Goal: Task Accomplishment & Management: Manage account settings

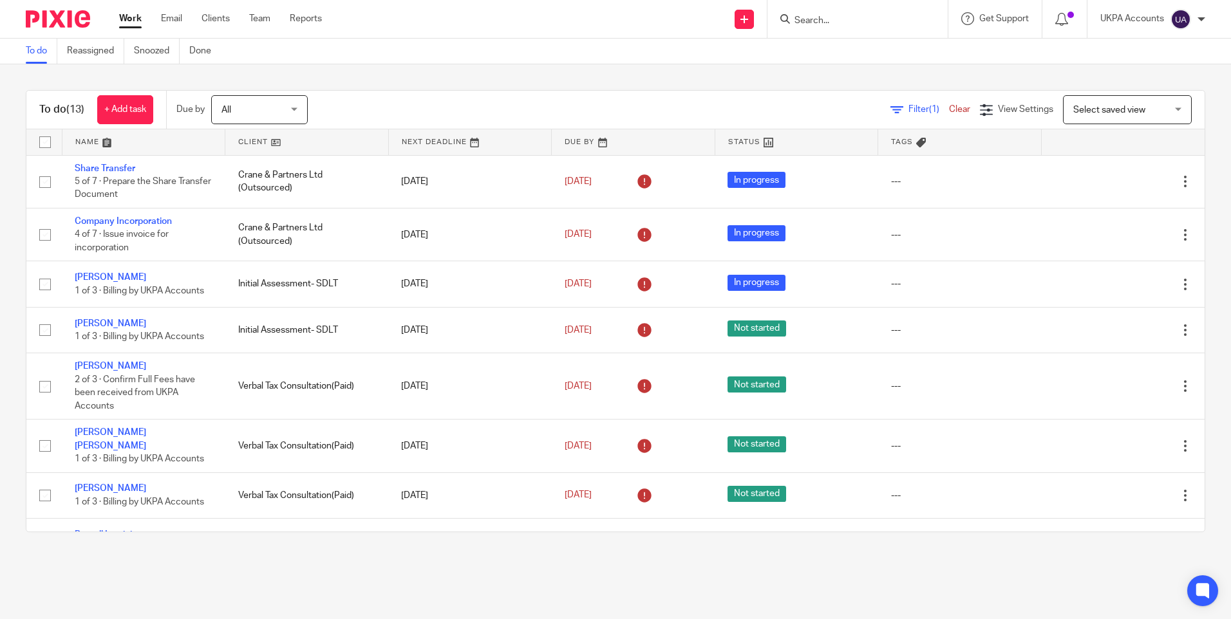
scroll to position [284, 0]
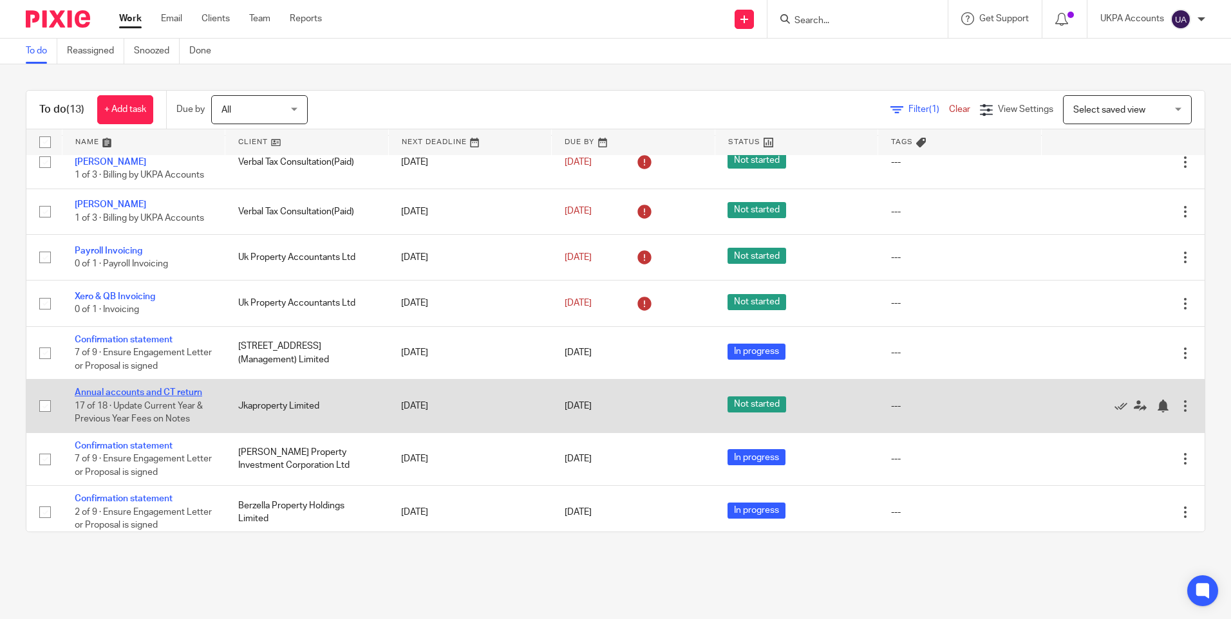
drag, startPoint x: 109, startPoint y: 384, endPoint x: 155, endPoint y: 396, distance: 47.3
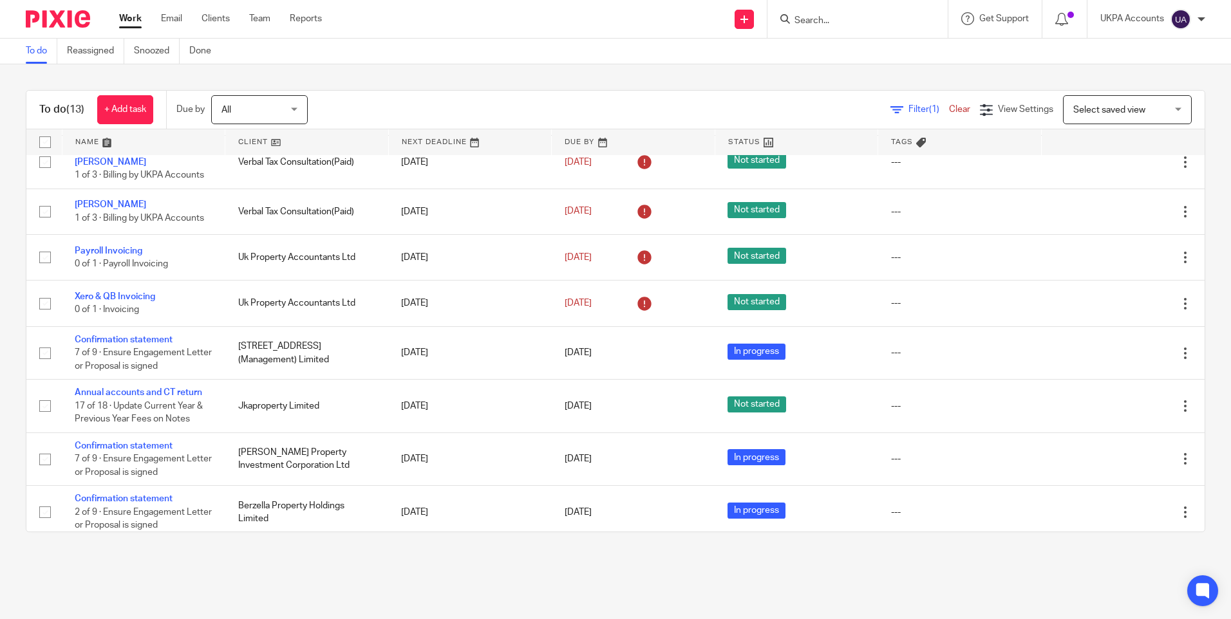
click at [131, 18] on link "Work" at bounding box center [130, 18] width 23 height 13
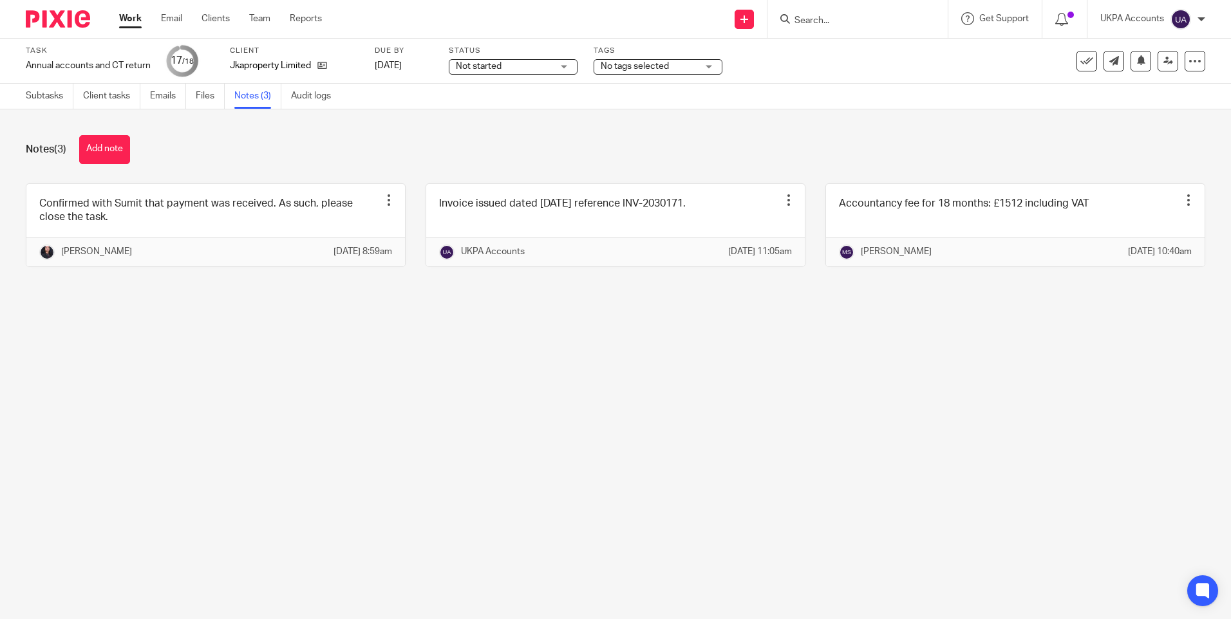
click at [393, 353] on main "Task Annual accounts and CT return Save Annual accounts and CT return 17 /18 Cl…" at bounding box center [615, 309] width 1231 height 619
click at [106, 146] on button "Add note" at bounding box center [104, 149] width 51 height 29
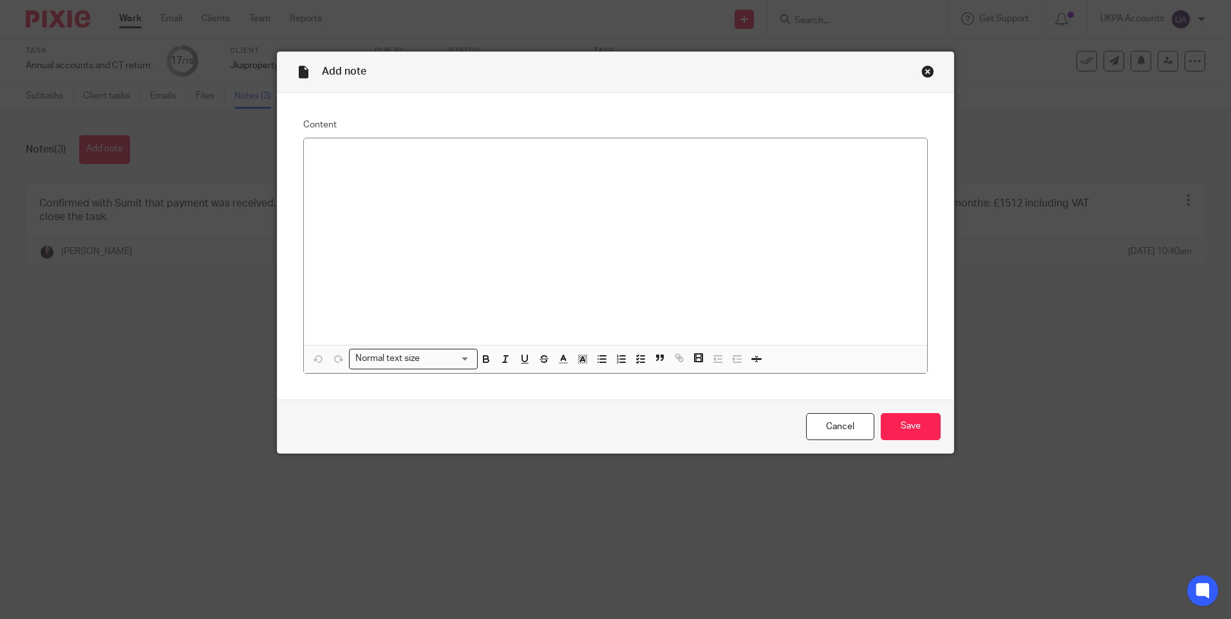
click at [923, 72] on div "Close this dialog window" at bounding box center [927, 71] width 13 height 13
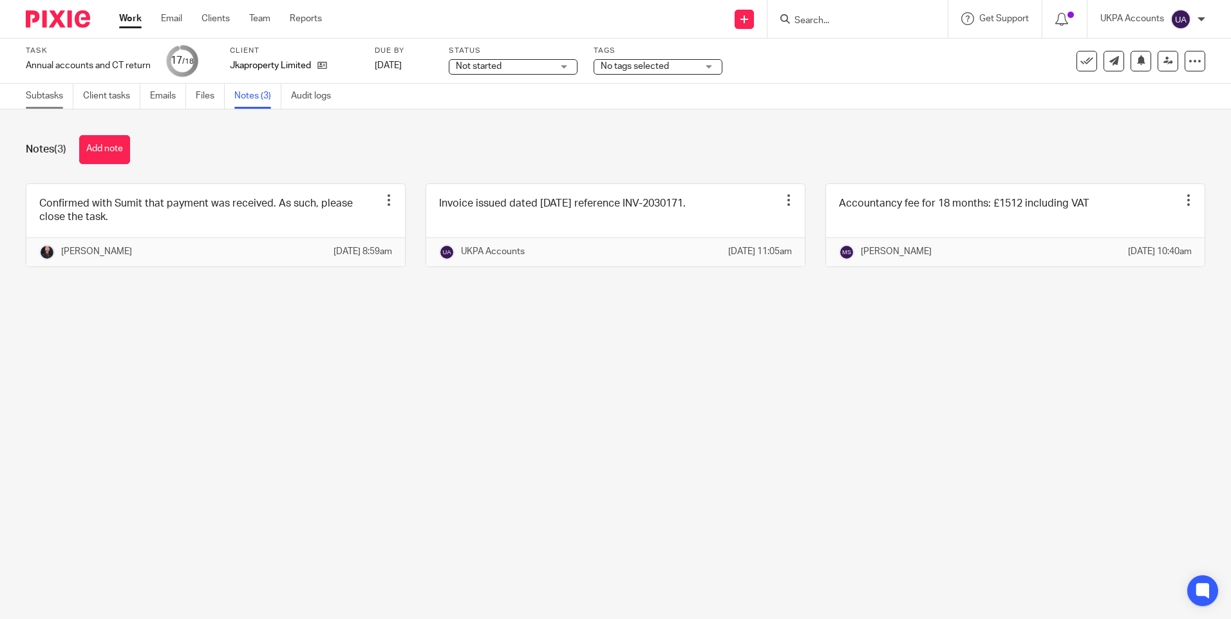
click at [44, 96] on link "Subtasks" at bounding box center [50, 96] width 48 height 25
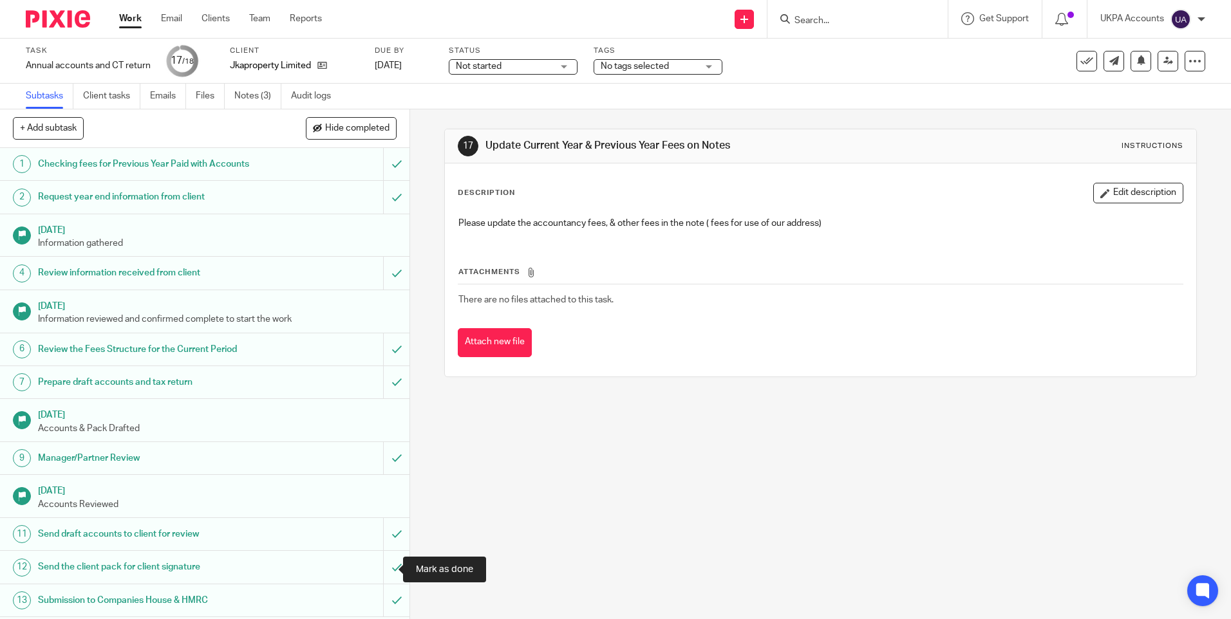
scroll to position [173, 0]
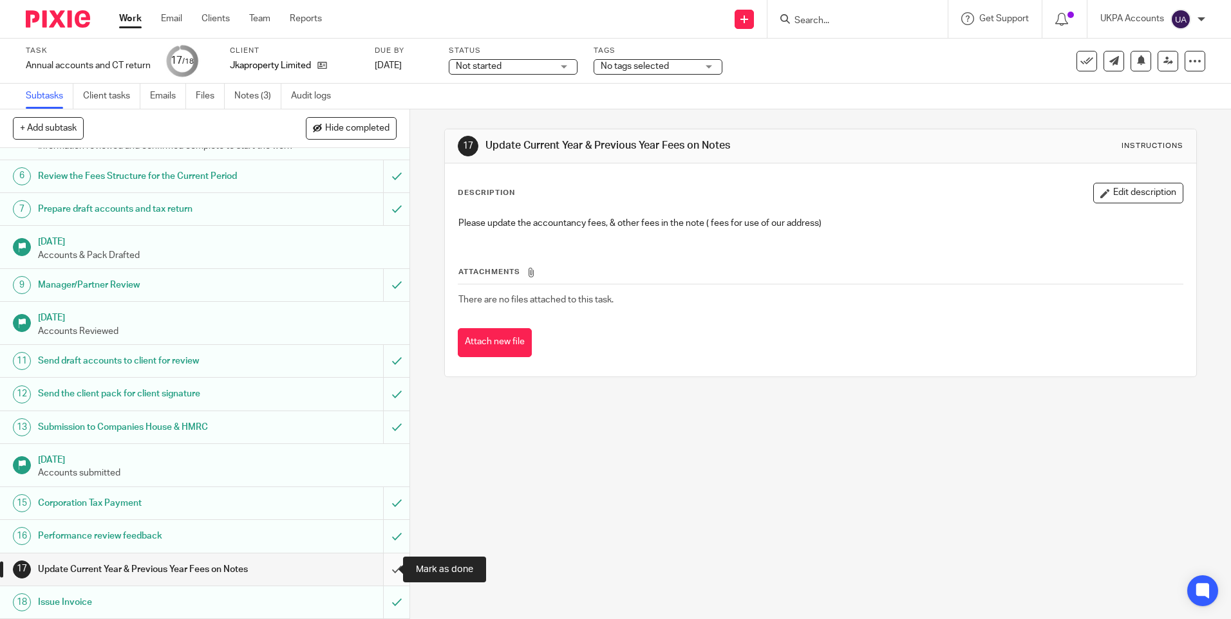
click at [384, 569] on input "submit" at bounding box center [204, 570] width 409 height 32
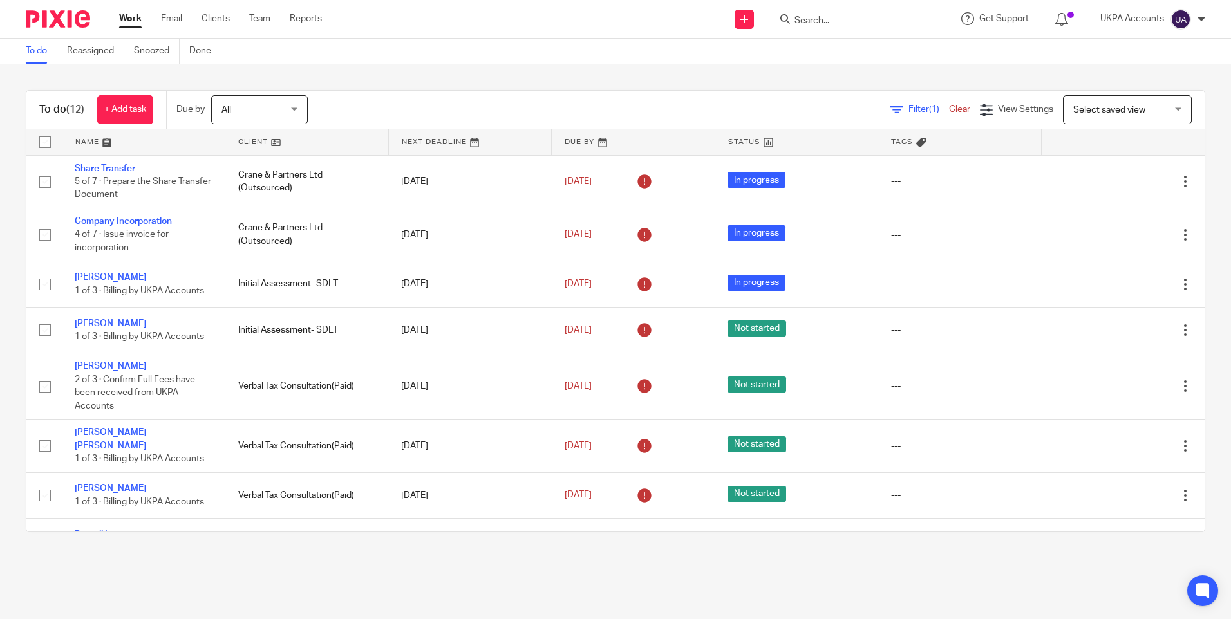
scroll to position [230, 0]
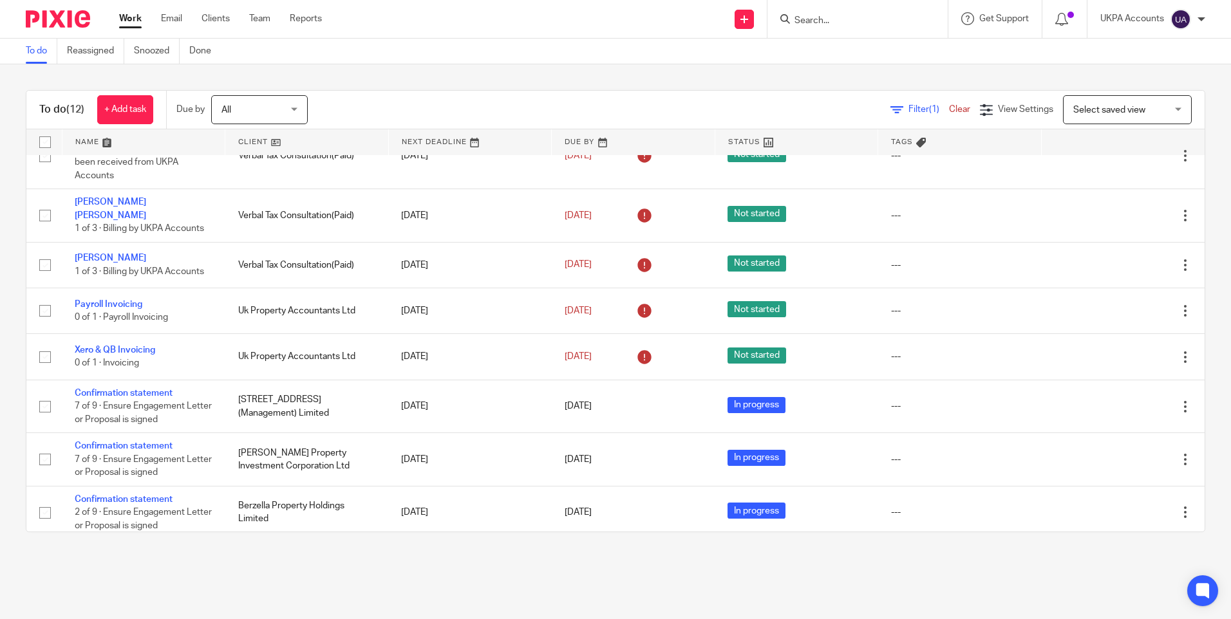
click at [36, 53] on link "To do" at bounding box center [42, 51] width 32 height 25
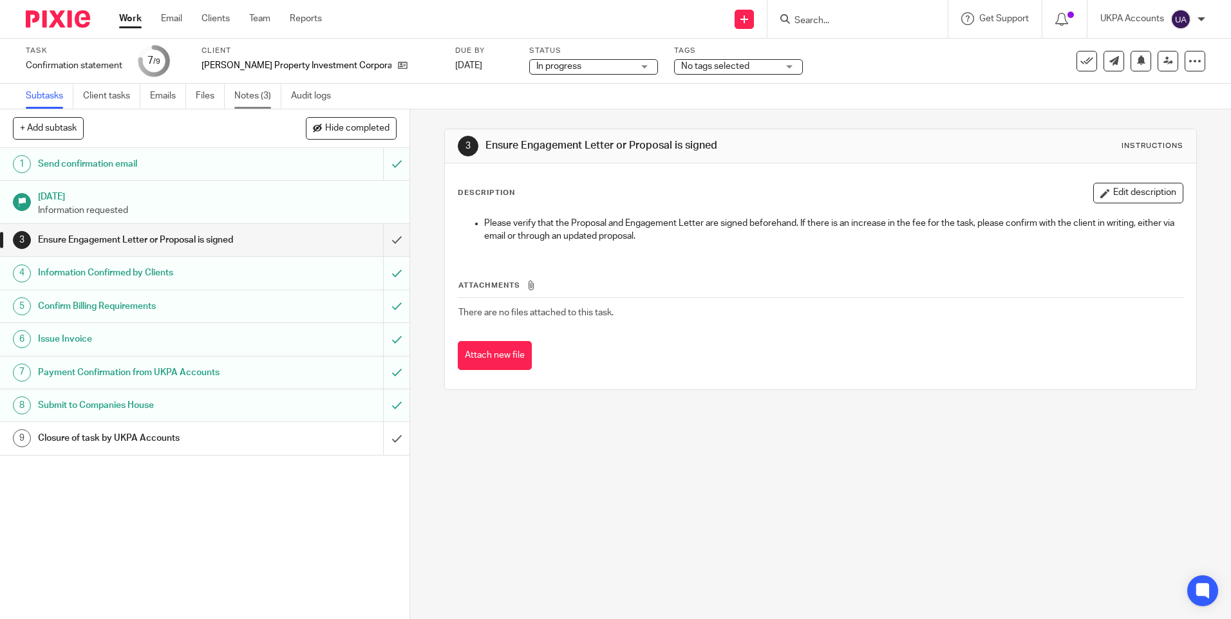
click at [256, 102] on link "Notes (3)" at bounding box center [257, 96] width 47 height 25
drag, startPoint x: 267, startPoint y: 502, endPoint x: 268, endPoint y: 486, distance: 15.5
click at [267, 502] on div "1 Send confirmation email 14 Aug 2025 Information requested 3 Ensure Engagement…" at bounding box center [204, 383] width 409 height 471
click at [252, 93] on link "Notes (3)" at bounding box center [257, 96] width 47 height 25
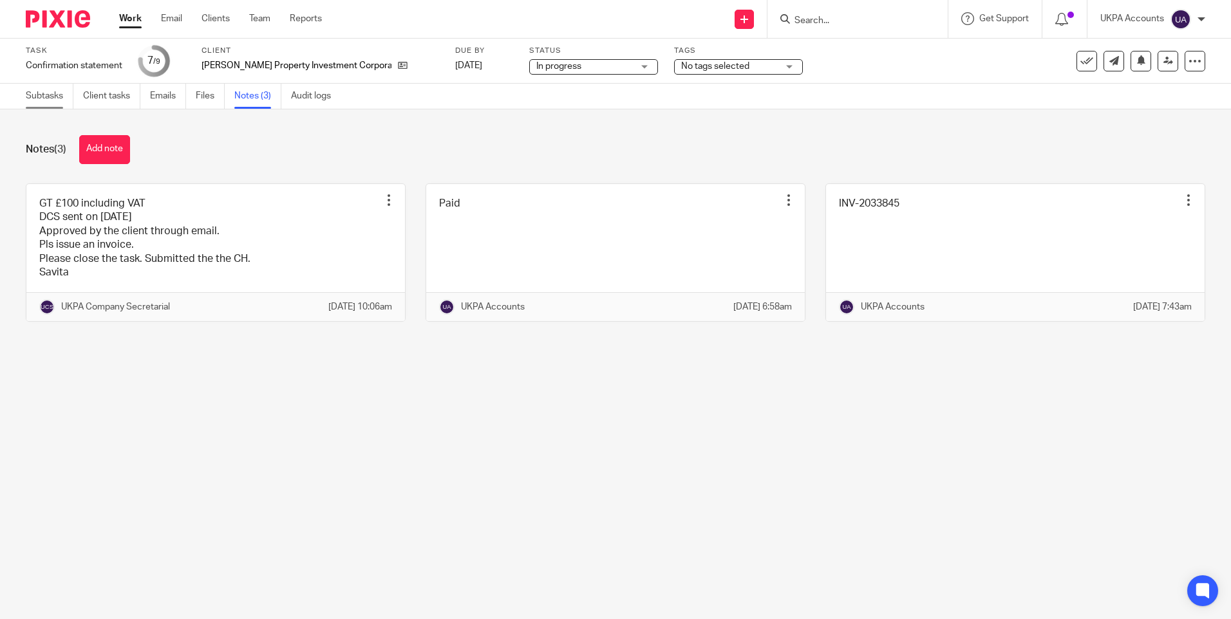
click at [39, 93] on link "Subtasks" at bounding box center [50, 96] width 48 height 25
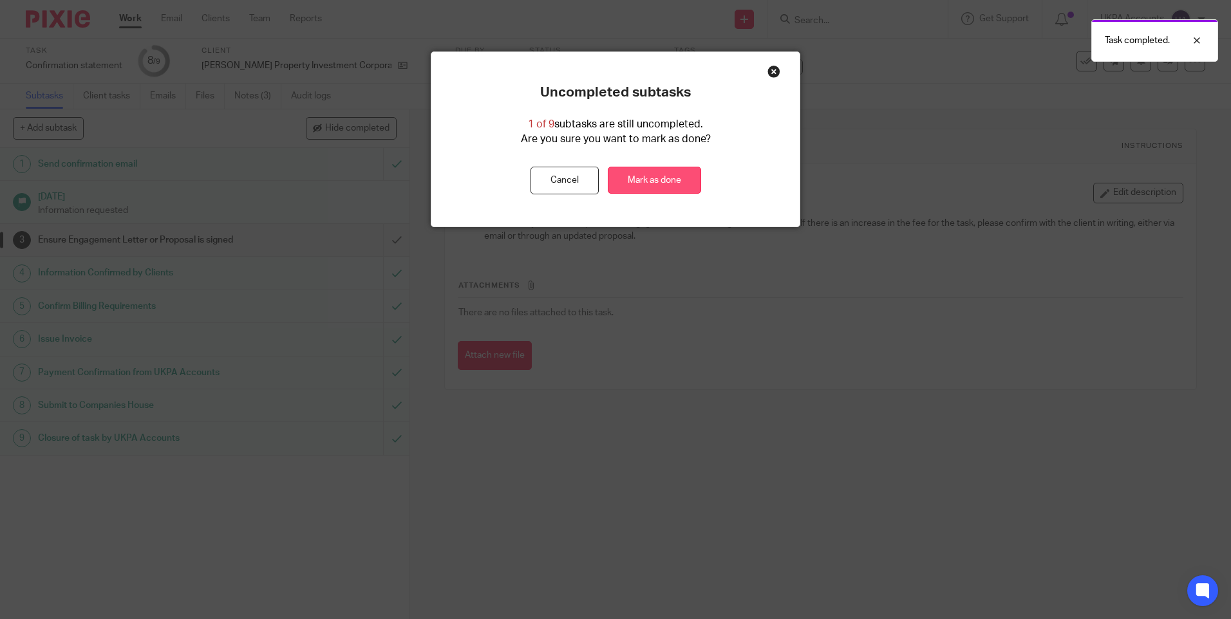
click at [642, 180] on link "Mark as done" at bounding box center [654, 181] width 93 height 28
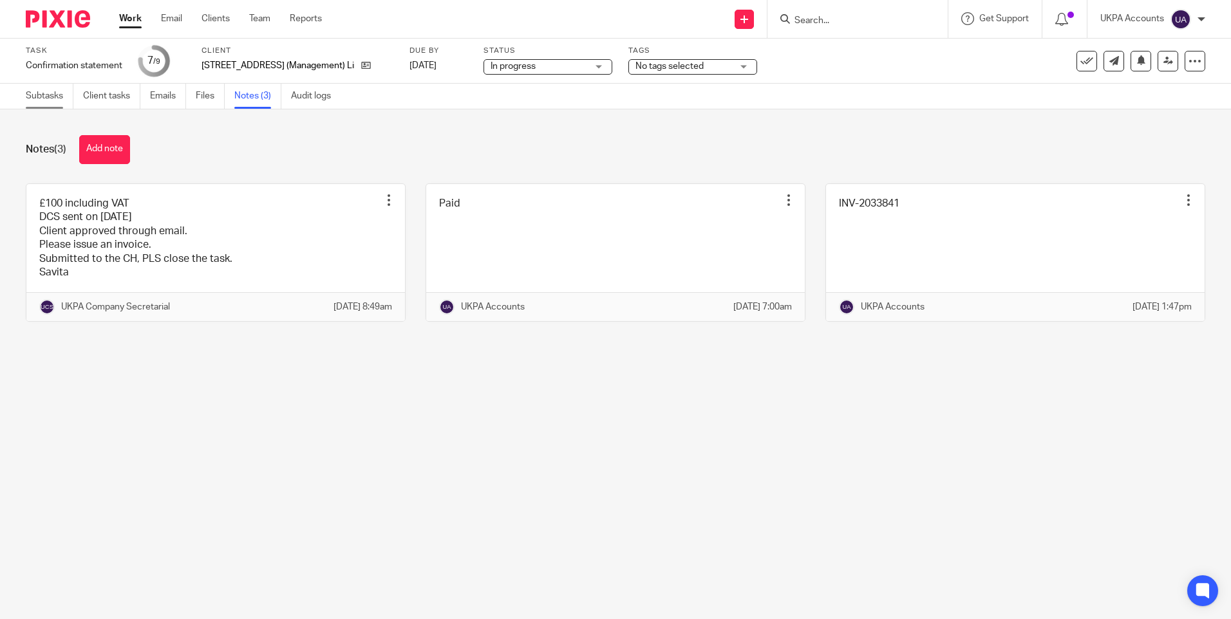
click at [48, 95] on link "Subtasks" at bounding box center [50, 96] width 48 height 25
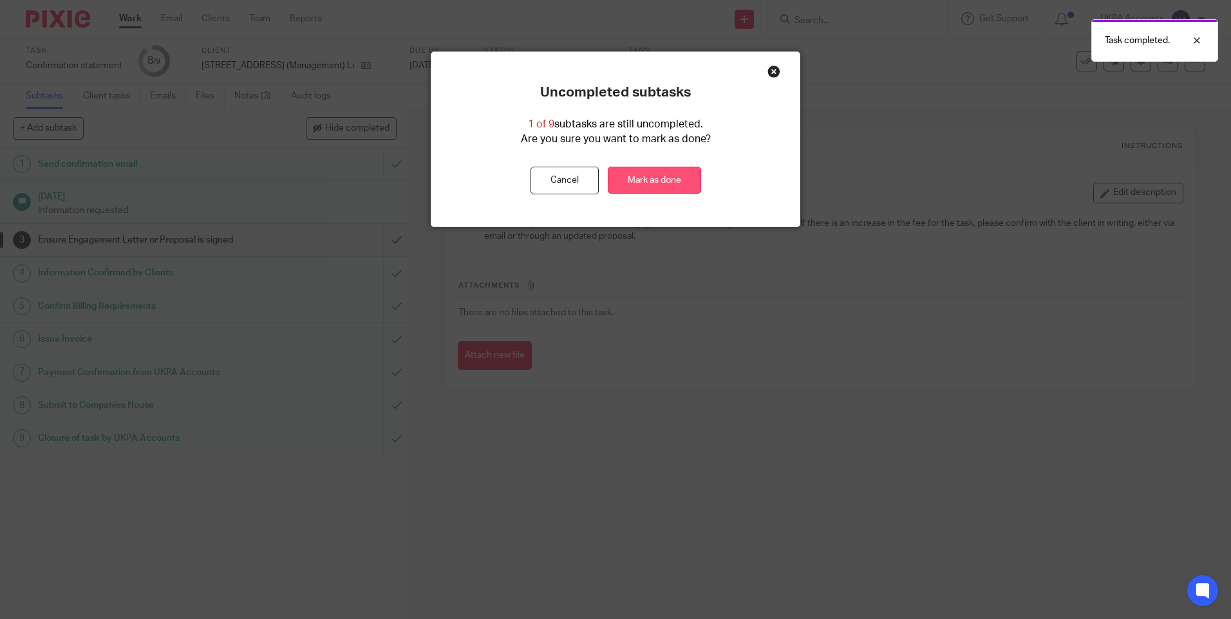
click at [670, 182] on link "Mark as done" at bounding box center [654, 181] width 93 height 28
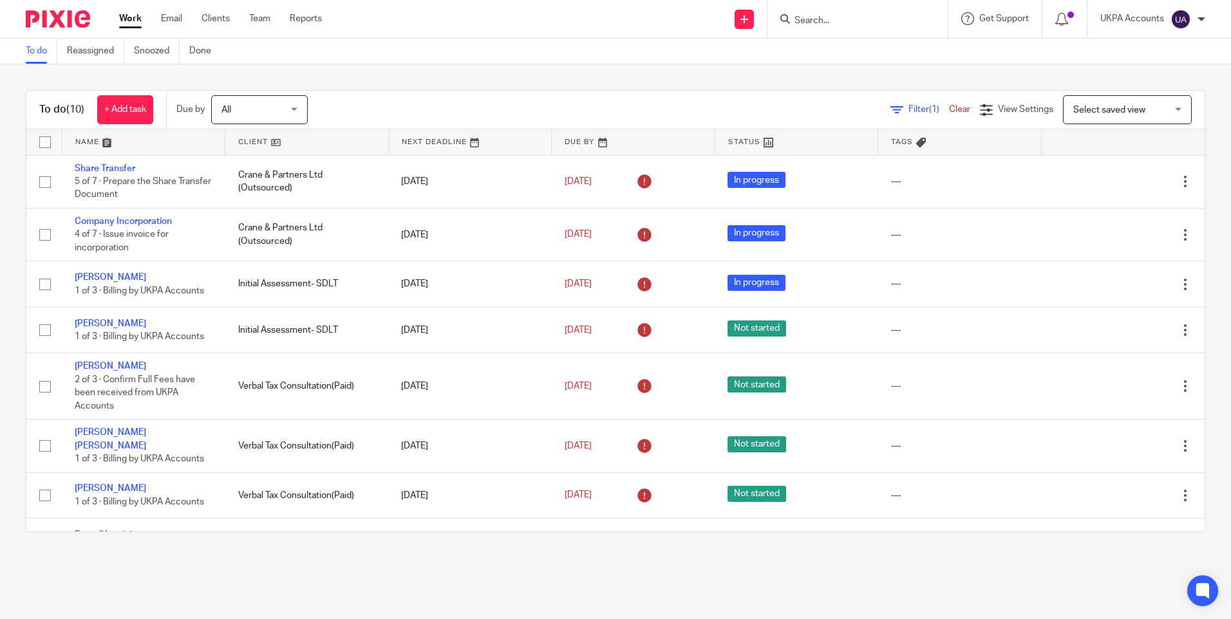
click at [135, 19] on link "Work" at bounding box center [130, 18] width 23 height 13
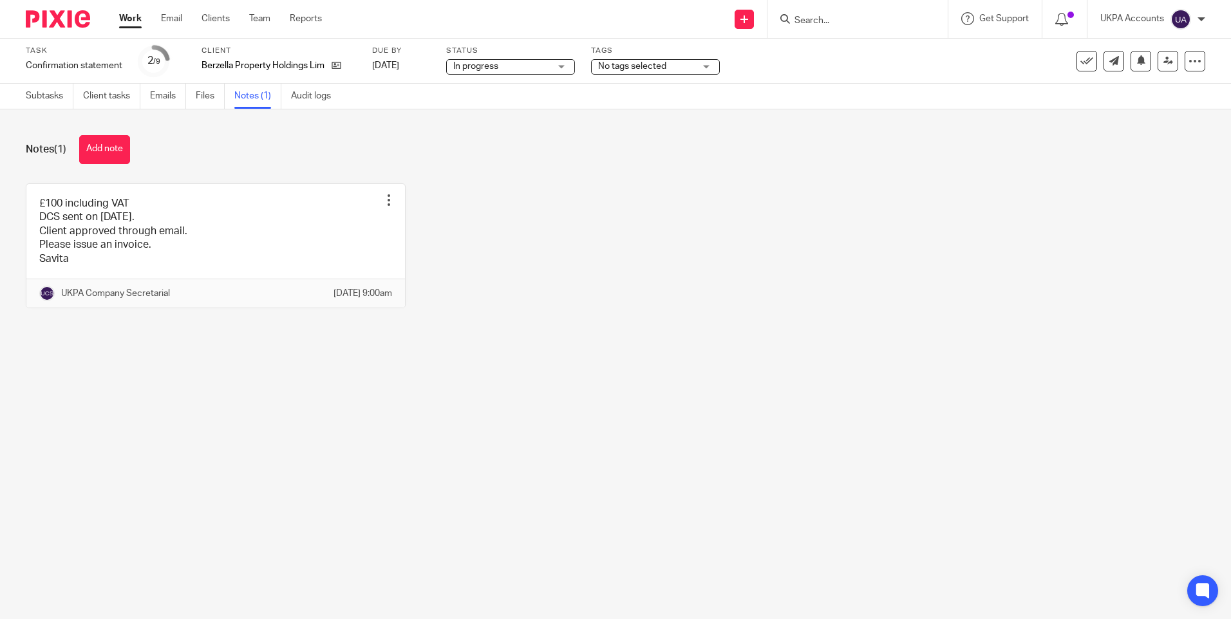
click at [997, 319] on div "£100 including VAT DCS sent on [DATE]. Client approved through email. Please is…" at bounding box center [605, 255] width 1199 height 144
click at [980, 352] on div "Notes (1) Add note £100 including VAT DCS sent on [DATE]. Client approved throu…" at bounding box center [615, 231] width 1231 height 244
drag, startPoint x: 219, startPoint y: 443, endPoint x: 673, endPoint y: 375, distance: 459.6
click at [219, 443] on main "Task Confirmation statement Save Confirmation statement 2 /9 Client Berzella Pr…" at bounding box center [615, 309] width 1231 height 619
click at [116, 156] on button "Add note" at bounding box center [104, 149] width 51 height 29
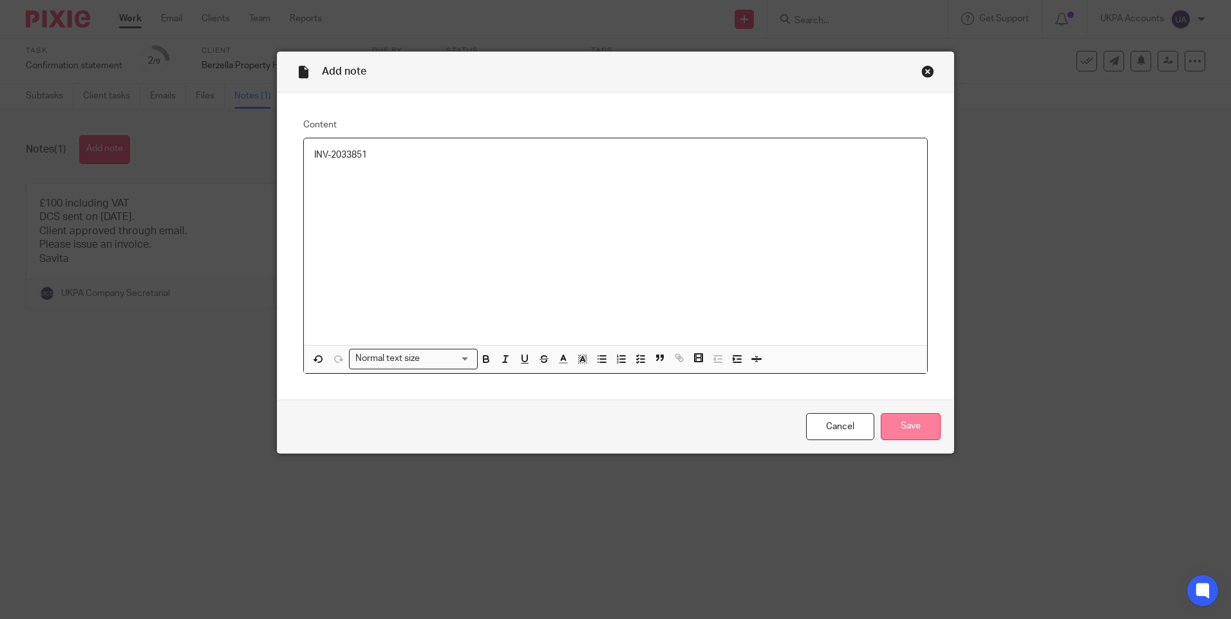
click at [907, 422] on input "Save" at bounding box center [911, 427] width 60 height 28
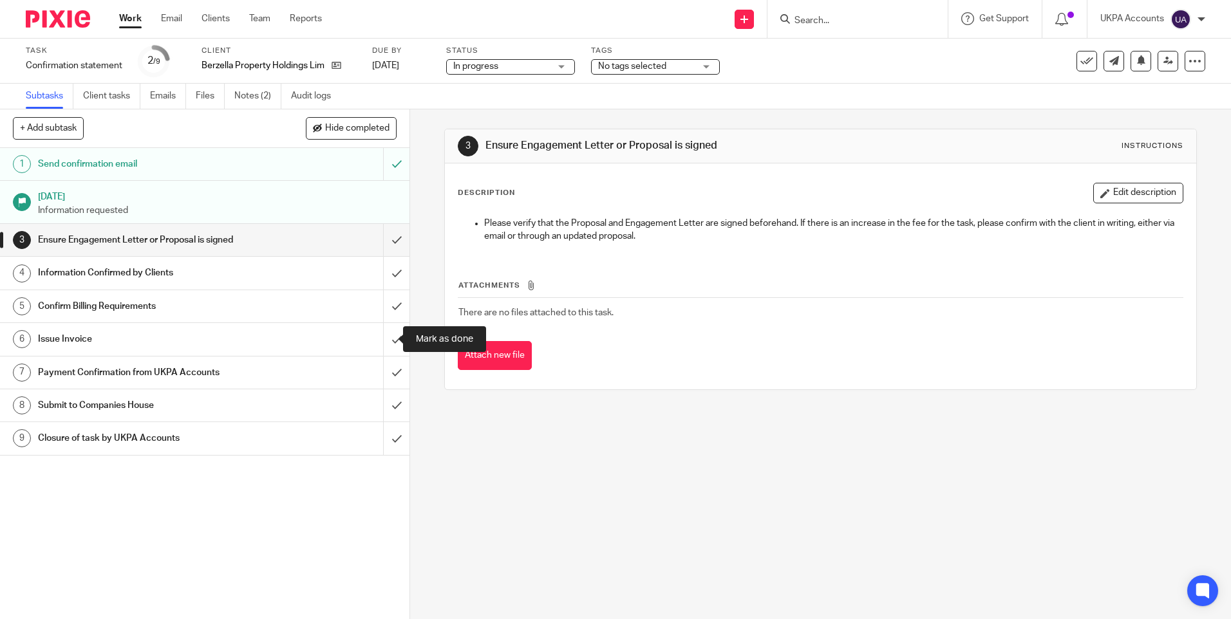
click at [385, 341] on input "submit" at bounding box center [204, 339] width 409 height 32
click at [250, 94] on link "Notes (2)" at bounding box center [257, 96] width 47 height 25
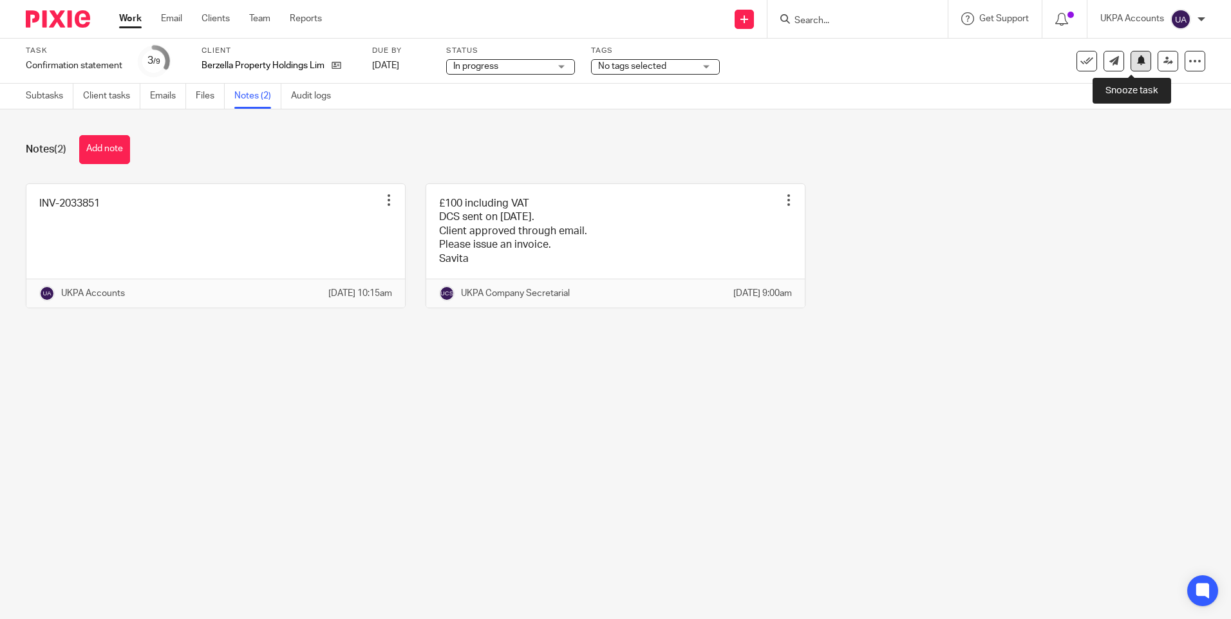
click at [1136, 64] on icon at bounding box center [1141, 60] width 10 height 10
